Goal: Task Accomplishment & Management: Use online tool/utility

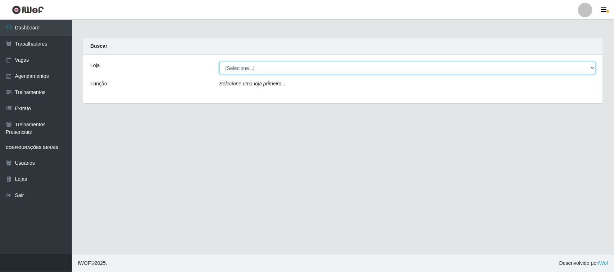
click at [360, 64] on select "[Selecione...] Nova República - Pajuçara" at bounding box center [407, 68] width 376 height 13
click at [352, 66] on select "[Selecione...] Nova República - Pajuçara" at bounding box center [407, 68] width 376 height 13
select select "65"
click at [219, 62] on select "[Selecione...] Nova República - Pajuçara" at bounding box center [407, 68] width 376 height 13
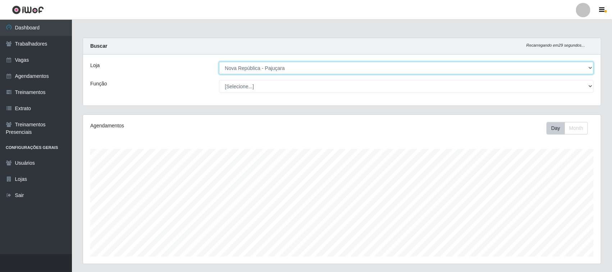
scroll to position [150, 518]
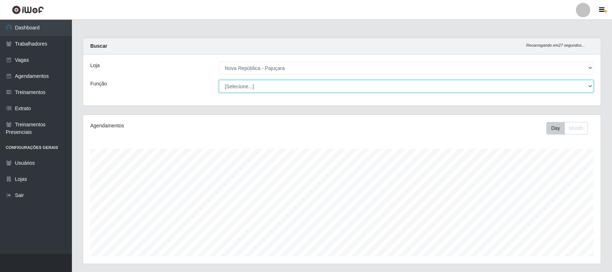
click at [338, 88] on select "[Selecione...] Balconista Operador de Caixa Repositor" at bounding box center [406, 86] width 375 height 13
select select "22"
click at [219, 80] on select "[Selecione...] Balconista Operador de Caixa Repositor" at bounding box center [406, 86] width 375 height 13
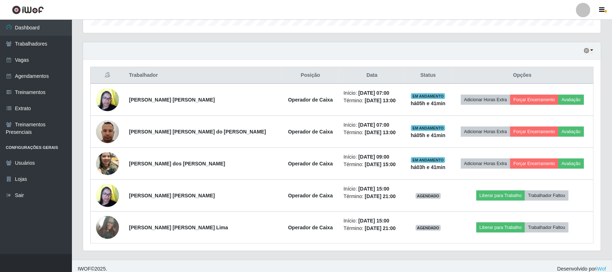
scroll to position [238, 0]
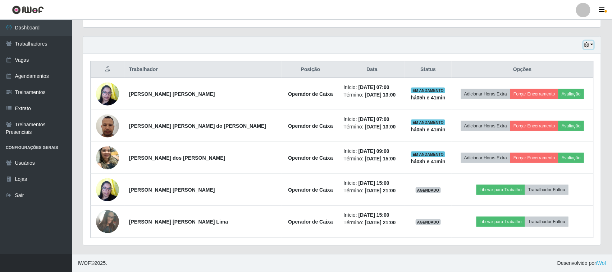
click at [592, 44] on button "button" at bounding box center [588, 45] width 10 height 8
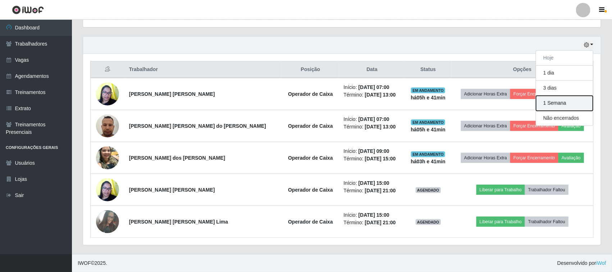
click at [562, 102] on button "1 Semana" at bounding box center [564, 103] width 57 height 15
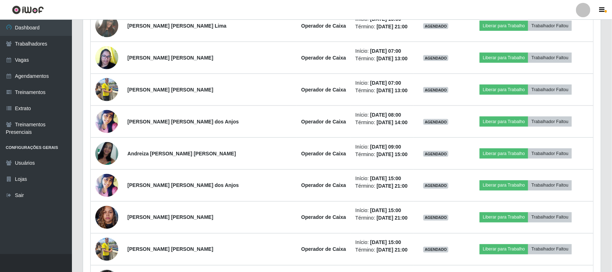
scroll to position [417, 0]
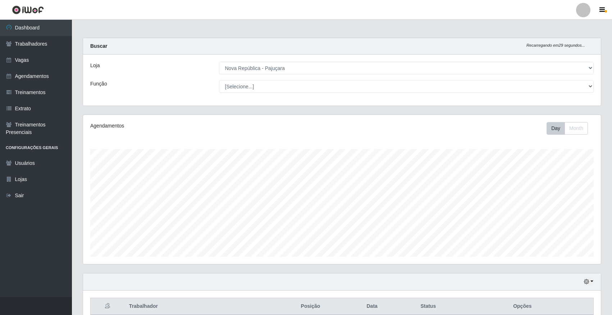
select select "65"
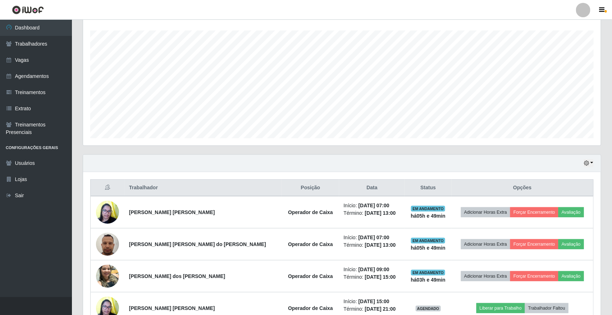
scroll to position [195, 0]
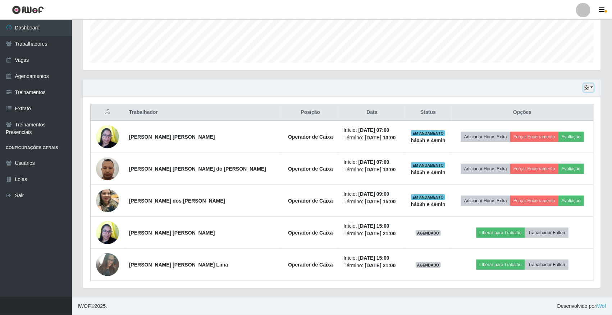
click at [591, 89] on button "button" at bounding box center [588, 88] width 10 height 8
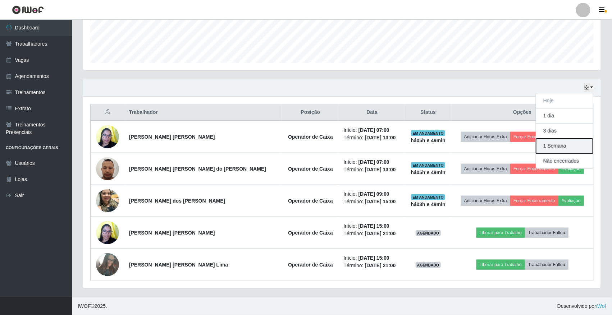
click at [556, 148] on button "1 Semana" at bounding box center [564, 146] width 57 height 15
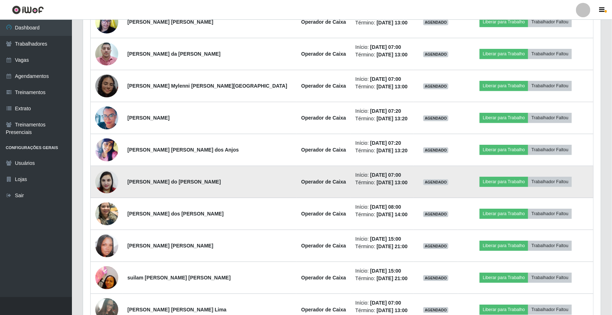
scroll to position [869, 0]
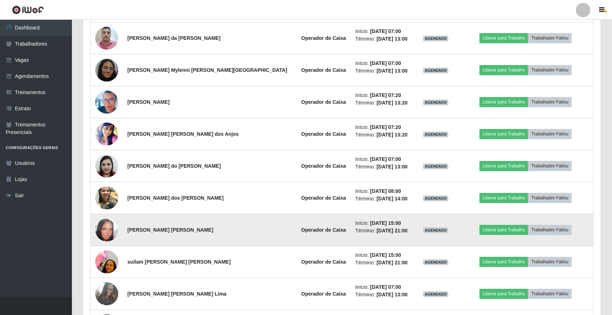
click at [99, 229] on img at bounding box center [106, 230] width 23 height 23
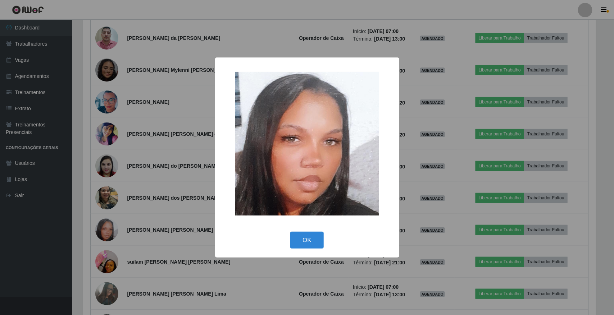
click at [357, 195] on img at bounding box center [307, 144] width 144 height 144
click at [310, 238] on button "OK" at bounding box center [306, 240] width 33 height 17
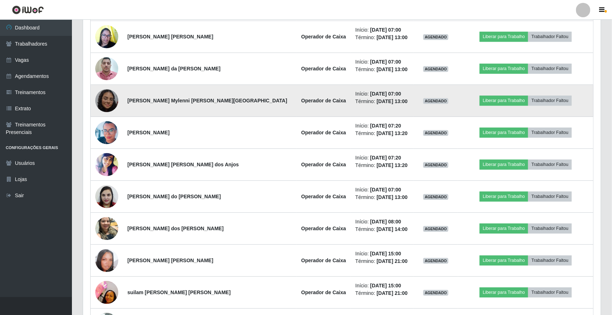
scroll to position [759, 0]
